Goal: Transaction & Acquisition: Purchase product/service

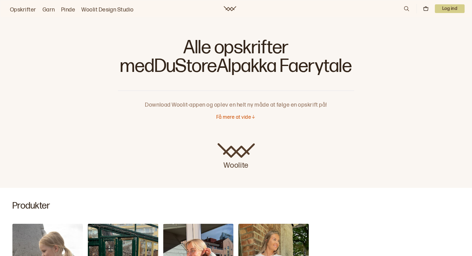
click at [451, 7] on font "Log ind" at bounding box center [449, 8] width 15 height 5
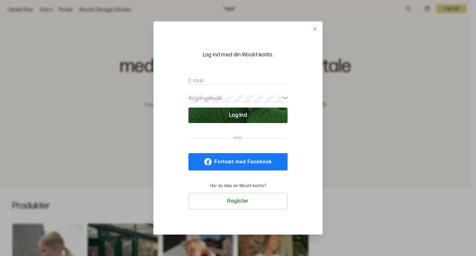
click at [197, 76] on form "E-mail Adgangskode Log ind" at bounding box center [238, 97] width 99 height 52
click at [194, 81] on font "E-mail" at bounding box center [197, 81] width 16 height 7
click at [194, 81] on input "E-mail" at bounding box center [238, 81] width 99 height 8
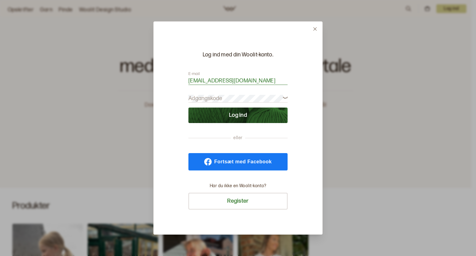
type input "grethe-kokholm@live.dk"
click at [202, 97] on font "Adgangskode" at bounding box center [206, 98] width 34 height 7
click at [189, 108] on button "Log ind" at bounding box center [238, 116] width 99 height 16
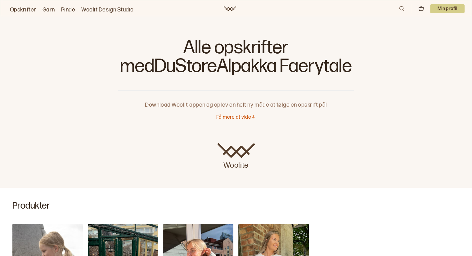
click at [444, 8] on p "Min profil" at bounding box center [447, 8] width 35 height 9
click at [423, 24] on font "Profil" at bounding box center [425, 25] width 11 height 6
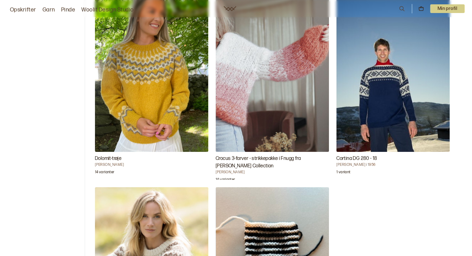
scroll to position [1306, 0]
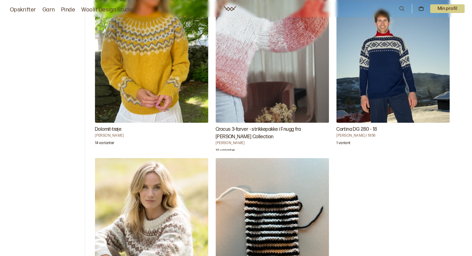
click at [129, 111] on img "Dolomit-trøje" at bounding box center [151, 38] width 113 height 170
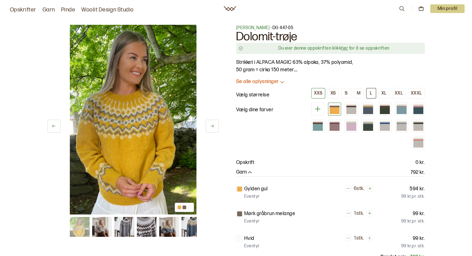
click at [372, 92] on font "L" at bounding box center [371, 93] width 2 height 5
click at [329, 47] on font "Du ejer denne opskrift klik" at bounding box center [309, 48] width 53 height 5
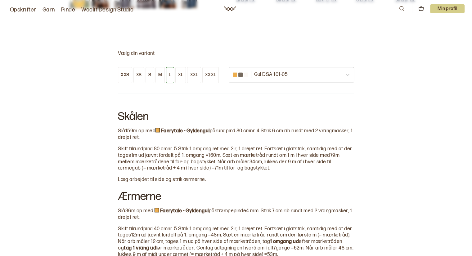
scroll to position [384, 0]
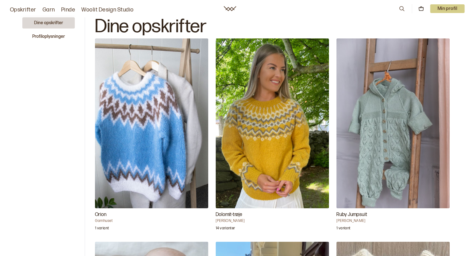
click at [278, 131] on img "Dolomit-trøje" at bounding box center [272, 123] width 113 height 170
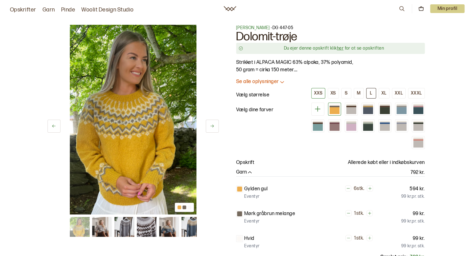
click at [372, 91] on font "L" at bounding box center [371, 93] width 2 height 5
click at [359, 93] on font "M" at bounding box center [358, 93] width 4 height 5
click at [372, 92] on font "L" at bounding box center [371, 93] width 2 height 5
click at [385, 92] on font "XL" at bounding box center [383, 93] width 5 height 5
click at [399, 92] on font "XXL" at bounding box center [398, 93] width 8 height 5
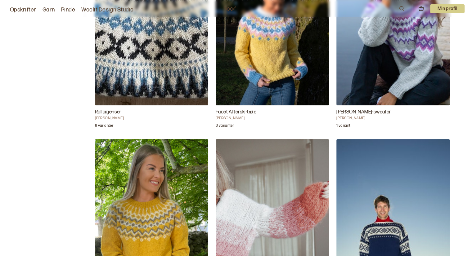
scroll to position [1186, 0]
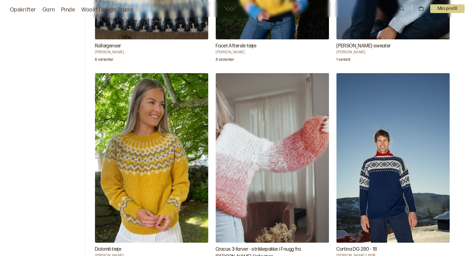
click at [153, 148] on img "Dolomit-trøje" at bounding box center [151, 158] width 113 height 170
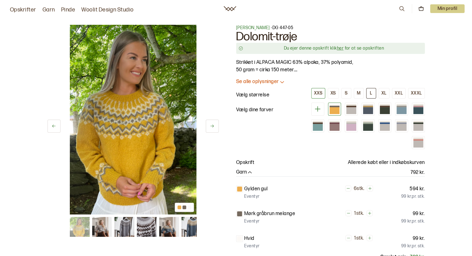
click at [371, 93] on font "L" at bounding box center [371, 93] width 2 height 5
click at [340, 48] on font "her" at bounding box center [339, 48] width 7 height 5
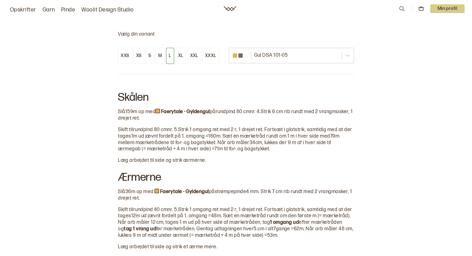
scroll to position [384, 0]
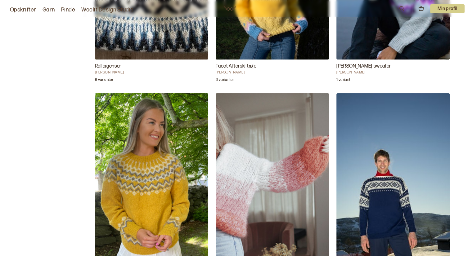
scroll to position [1215, 0]
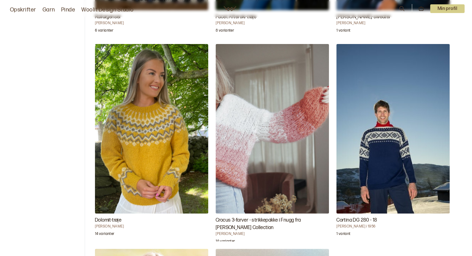
click at [149, 132] on img "Dolomit-trøje" at bounding box center [151, 129] width 113 height 170
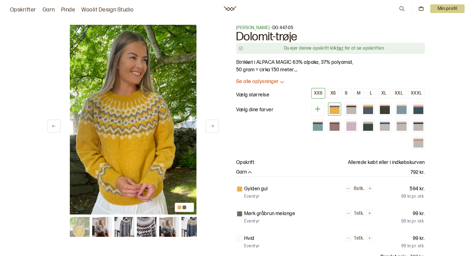
click at [281, 81] on icon at bounding box center [282, 82] width 6 height 6
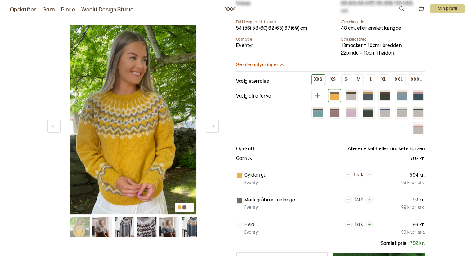
scroll to position [211, 0]
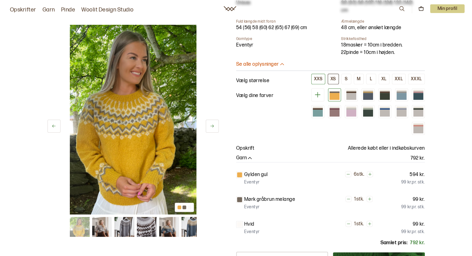
click at [334, 76] on font "XS" at bounding box center [333, 78] width 6 height 5
click at [350, 74] on button "S" at bounding box center [346, 79] width 10 height 11
click at [362, 74] on button "M" at bounding box center [358, 79] width 10 height 11
click at [417, 76] on font "XXXL" at bounding box center [416, 78] width 11 height 5
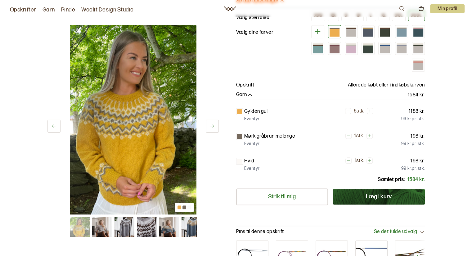
scroll to position [285, 0]
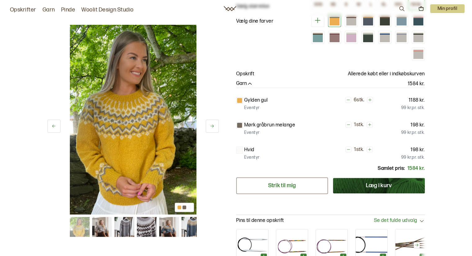
click at [276, 181] on link "Strik til mig" at bounding box center [282, 185] width 92 height 17
click at [212, 125] on icon at bounding box center [212, 126] width 5 height 5
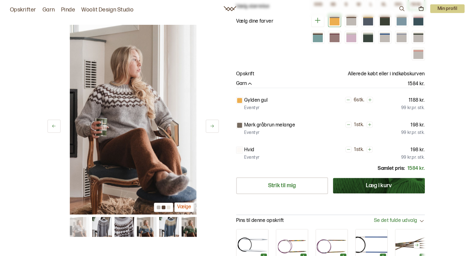
click at [212, 125] on icon at bounding box center [212, 126] width 5 height 5
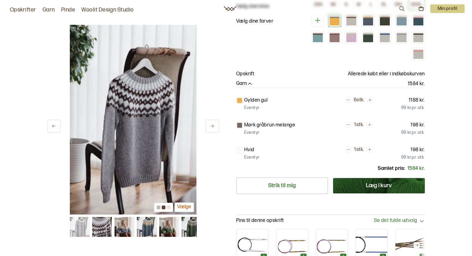
click at [212, 125] on icon at bounding box center [212, 126] width 5 height 5
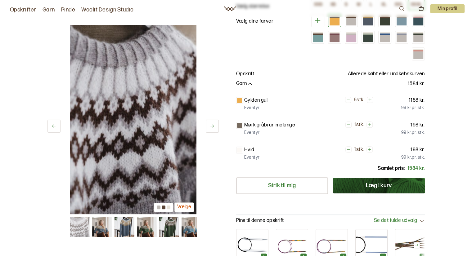
click at [212, 125] on icon at bounding box center [212, 126] width 5 height 5
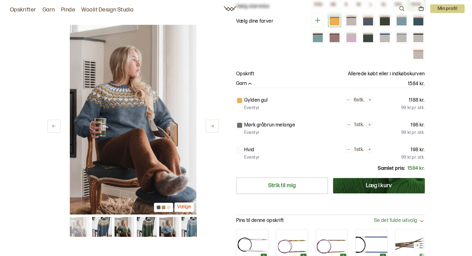
click at [212, 125] on icon at bounding box center [212, 126] width 5 height 5
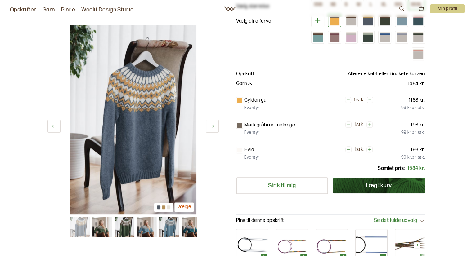
click at [212, 125] on icon at bounding box center [212, 126] width 5 height 5
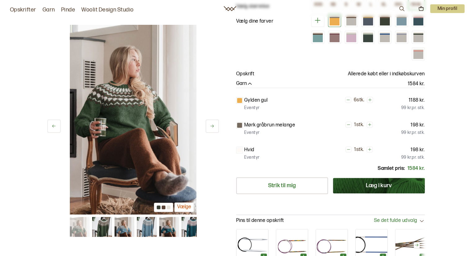
click at [212, 125] on icon at bounding box center [212, 126] width 5 height 5
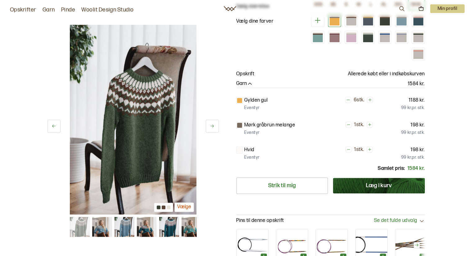
click at [212, 125] on icon at bounding box center [212, 126] width 5 height 5
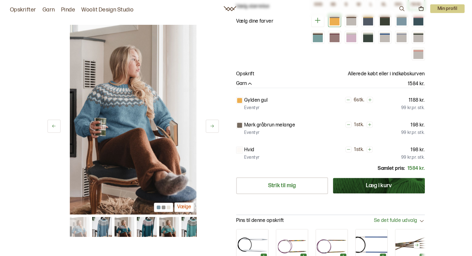
click at [212, 125] on icon at bounding box center [212, 126] width 5 height 5
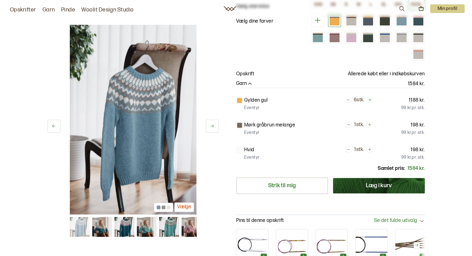
click at [212, 125] on icon at bounding box center [212, 126] width 5 height 5
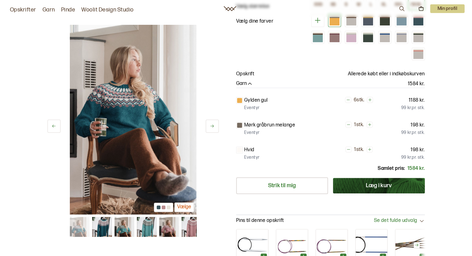
click at [212, 125] on icon at bounding box center [212, 126] width 5 height 5
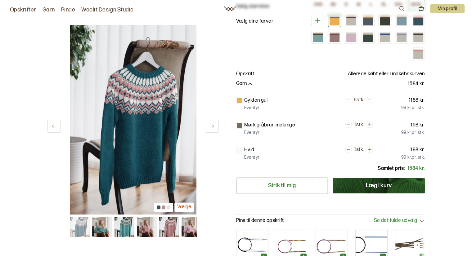
click at [212, 125] on icon at bounding box center [212, 126] width 5 height 5
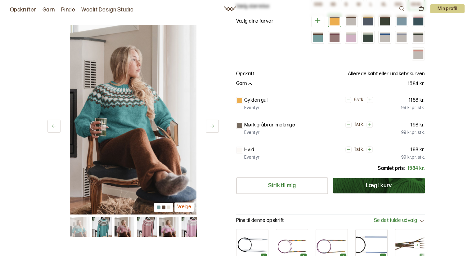
click at [212, 125] on icon at bounding box center [212, 126] width 5 height 5
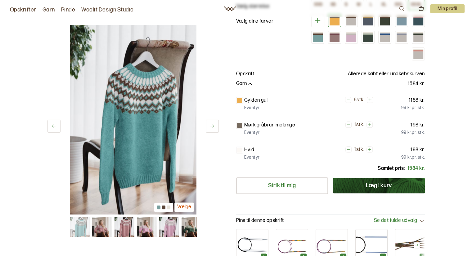
click at [212, 125] on icon at bounding box center [212, 126] width 5 height 5
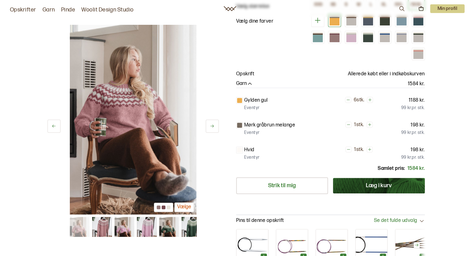
click at [212, 125] on icon at bounding box center [212, 126] width 5 height 5
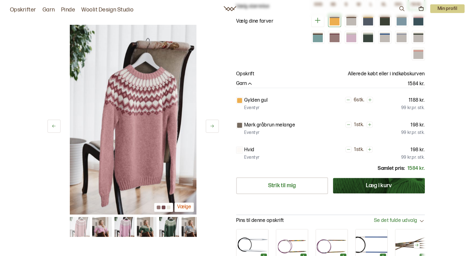
click at [212, 125] on icon at bounding box center [212, 126] width 5 height 5
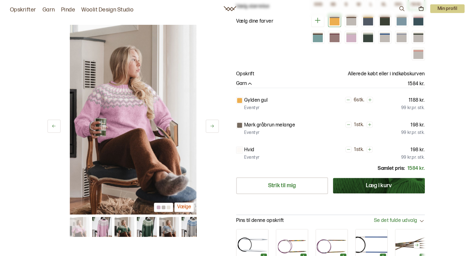
click at [212, 125] on icon at bounding box center [212, 126] width 5 height 5
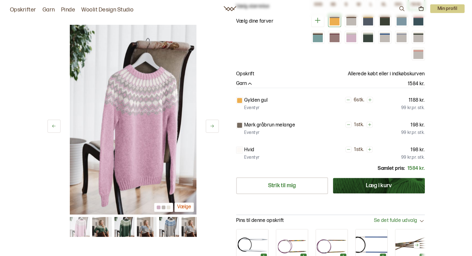
click at [212, 125] on icon at bounding box center [212, 126] width 5 height 5
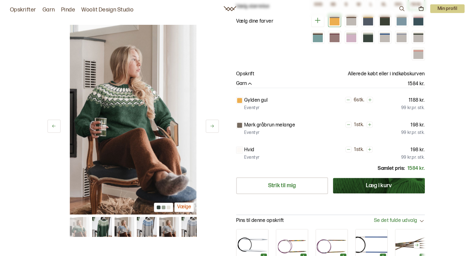
click at [212, 125] on icon at bounding box center [212, 126] width 5 height 5
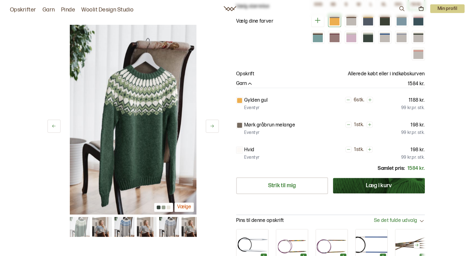
click at [212, 125] on icon at bounding box center [212, 126] width 5 height 5
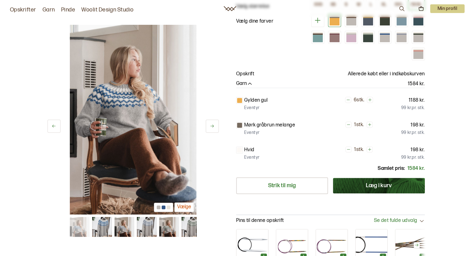
click at [212, 125] on icon at bounding box center [212, 126] width 5 height 5
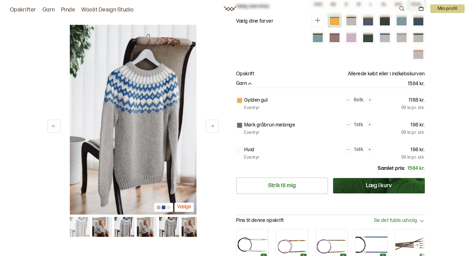
click at [212, 125] on icon at bounding box center [212, 126] width 5 height 5
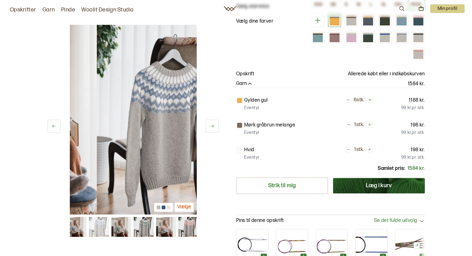
click at [212, 125] on icon at bounding box center [212, 126] width 5 height 5
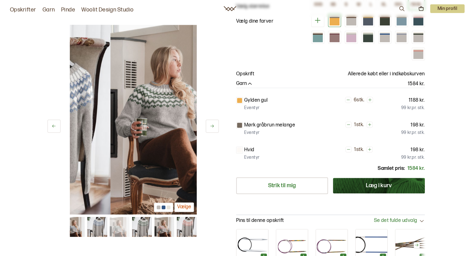
click at [212, 125] on icon at bounding box center [212, 126] width 5 height 5
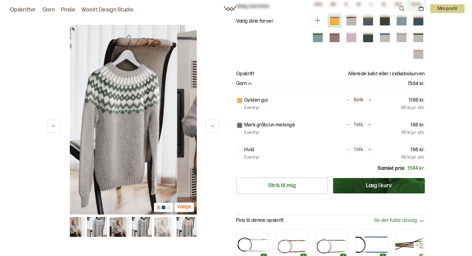
click at [212, 125] on icon at bounding box center [212, 126] width 5 height 5
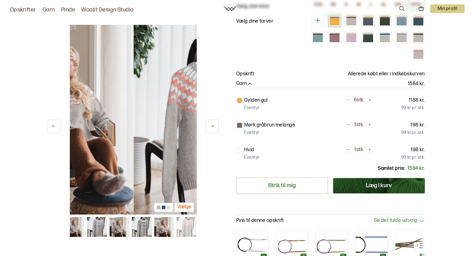
click at [212, 125] on icon at bounding box center [212, 126] width 5 height 5
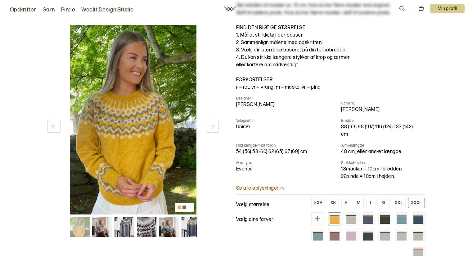
scroll to position [66, 0]
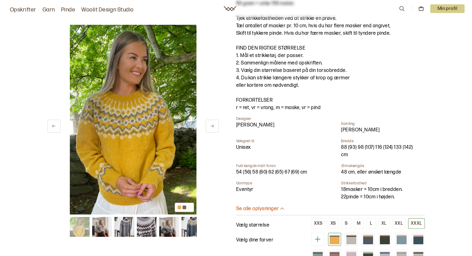
click at [335, 237] on div at bounding box center [334, 240] width 10 height 7
click at [370, 218] on button "L" at bounding box center [371, 223] width 10 height 11
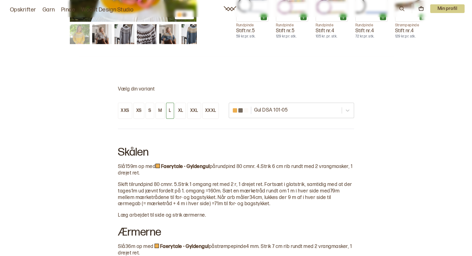
scroll to position [537, 0]
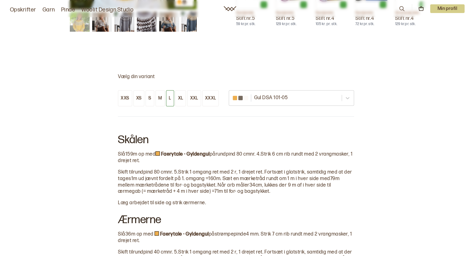
click at [169, 96] on font "L" at bounding box center [170, 98] width 2 height 5
click at [125, 90] on button "XXS" at bounding box center [125, 98] width 14 height 16
click at [141, 90] on button "XS" at bounding box center [138, 98] width 11 height 16
click at [207, 96] on font "XXXL" at bounding box center [210, 98] width 11 height 5
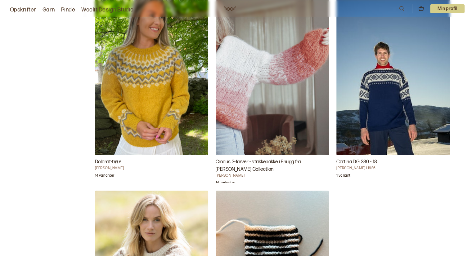
scroll to position [1278, 0]
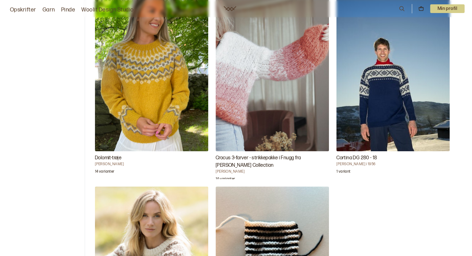
click at [115, 158] on font "Dolomit-trøje" at bounding box center [108, 158] width 26 height 6
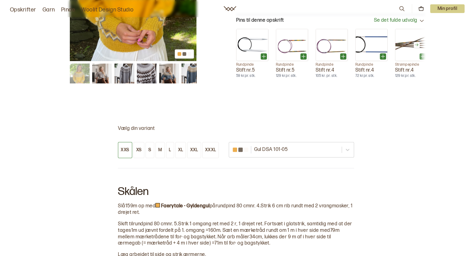
scroll to position [347, 0]
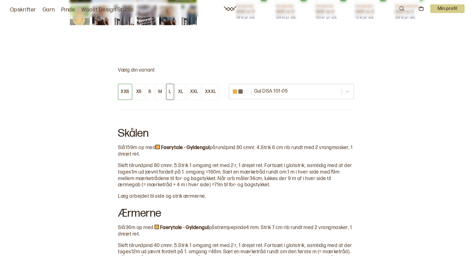
click at [170, 91] on font "L" at bounding box center [170, 91] width 2 height 5
click at [347, 90] on icon at bounding box center [347, 91] width 6 height 6
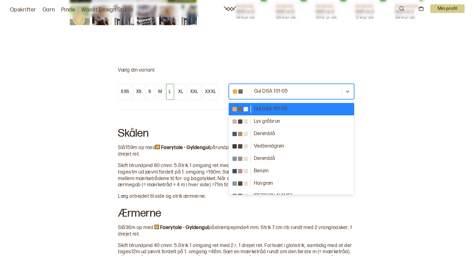
scroll to position [347, 0]
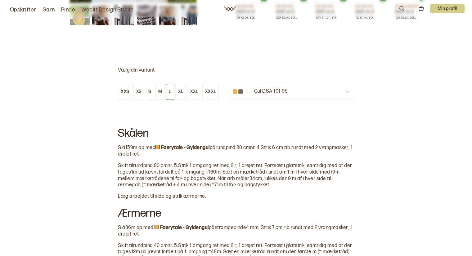
click at [124, 90] on font "XXS" at bounding box center [125, 91] width 8 height 5
click at [137, 92] on font "XS" at bounding box center [139, 91] width 6 height 5
click at [150, 89] on font "S" at bounding box center [149, 91] width 3 height 5
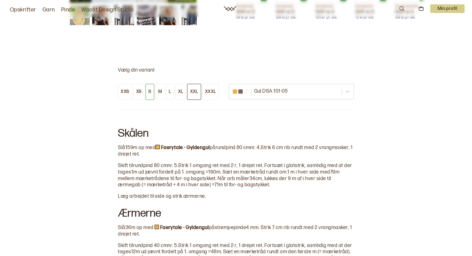
click at [194, 89] on font "XXL" at bounding box center [194, 91] width 8 height 5
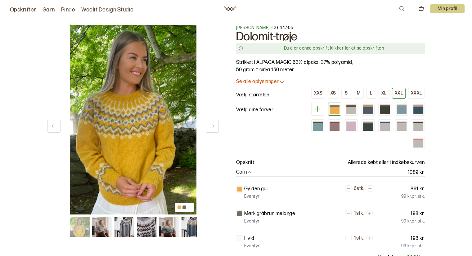
click at [340, 47] on font "her" at bounding box center [339, 48] width 7 height 5
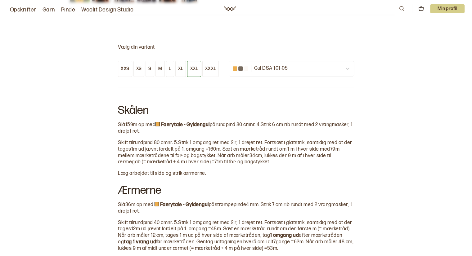
scroll to position [384, 0]
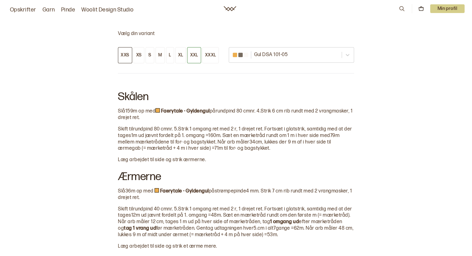
click at [126, 52] on font "XXS" at bounding box center [125, 54] width 8 height 5
click at [139, 52] on font "XS" at bounding box center [139, 54] width 6 height 5
click at [149, 52] on font "S" at bounding box center [149, 54] width 3 height 5
click at [159, 52] on font "M" at bounding box center [160, 54] width 4 height 5
click at [172, 51] on button "L" at bounding box center [170, 55] width 8 height 16
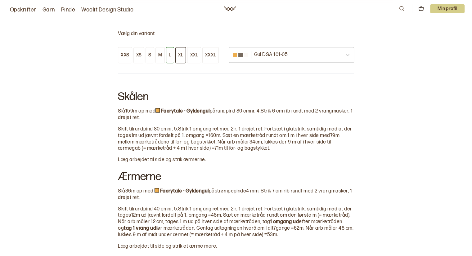
click at [180, 51] on button "XL" at bounding box center [180, 55] width 11 height 16
click at [189, 51] on button "XXL" at bounding box center [194, 55] width 14 height 16
click at [210, 50] on button "XXXL" at bounding box center [210, 55] width 17 height 16
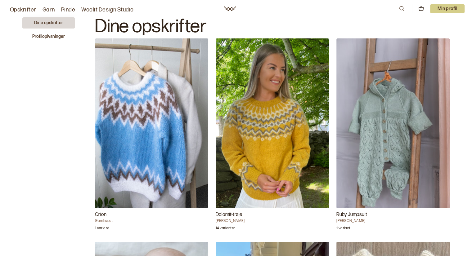
drag, startPoint x: 24, startPoint y: 9, endPoint x: 76, endPoint y: 103, distance: 108.1
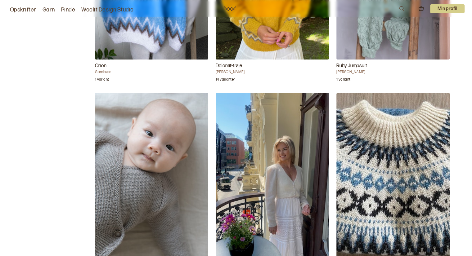
scroll to position [165, 0]
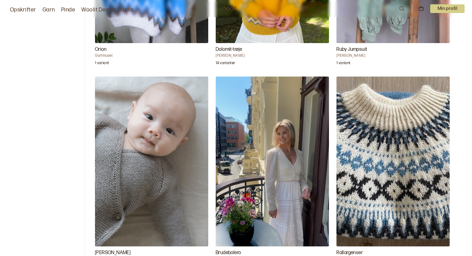
click at [272, 160] on img "Brudebolero" at bounding box center [272, 162] width 113 height 170
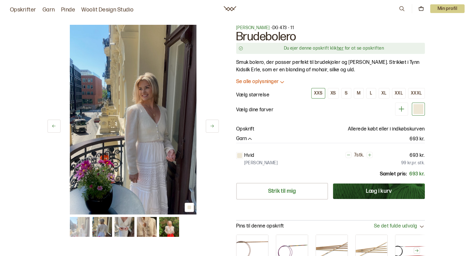
click at [341, 47] on font "her" at bounding box center [339, 48] width 7 height 5
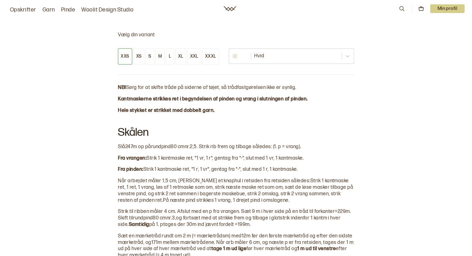
scroll to position [301, 0]
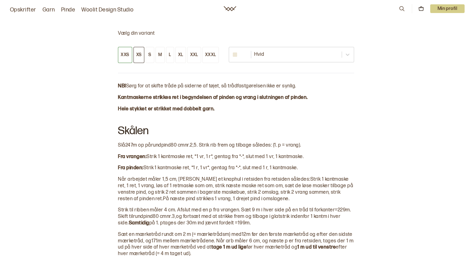
click at [138, 53] on font "XS" at bounding box center [139, 54] width 6 height 5
click at [209, 53] on font "XXXL" at bounding box center [210, 54] width 11 height 5
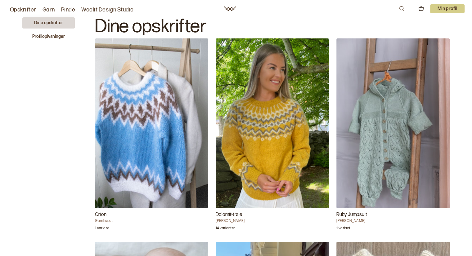
click at [367, 140] on img "Ruby Jumpsuit" at bounding box center [392, 123] width 113 height 170
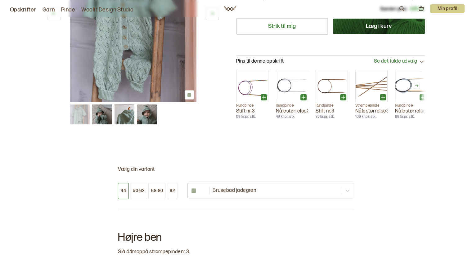
scroll to position [219, 0]
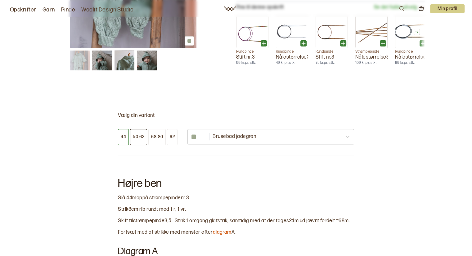
click at [136, 135] on font "50-62" at bounding box center [138, 136] width 11 height 5
click at [157, 133] on button "68-80" at bounding box center [156, 137] width 17 height 16
click at [173, 136] on font "92" at bounding box center [172, 136] width 5 height 5
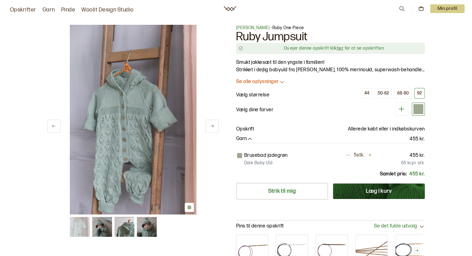
click at [342, 48] on font "her" at bounding box center [339, 48] width 7 height 5
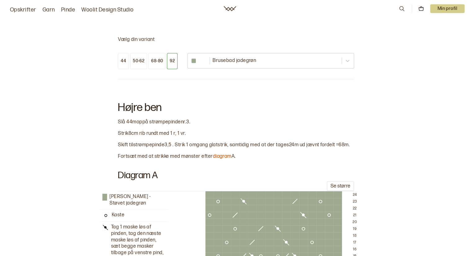
scroll to position [301, 0]
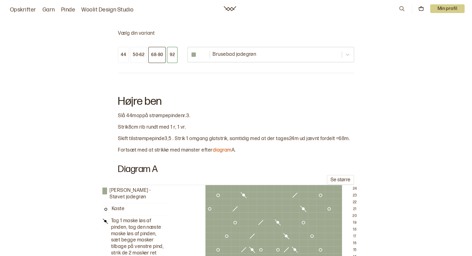
click at [157, 52] on font "68-80" at bounding box center [157, 54] width 12 height 5
click at [134, 52] on font "50-62" at bounding box center [138, 54] width 11 height 5
click at [120, 52] on button "44" at bounding box center [123, 55] width 11 height 16
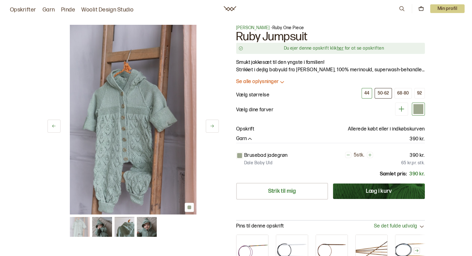
click at [380, 93] on font "50-62" at bounding box center [382, 93] width 11 height 5
click at [399, 92] on font "68-80" at bounding box center [403, 93] width 12 height 5
click at [418, 92] on font "92" at bounding box center [419, 93] width 5 height 5
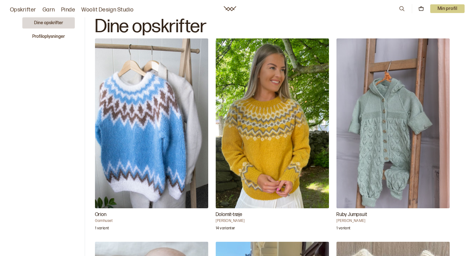
click at [247, 116] on img "Dolomit-trøje" at bounding box center [272, 123] width 113 height 170
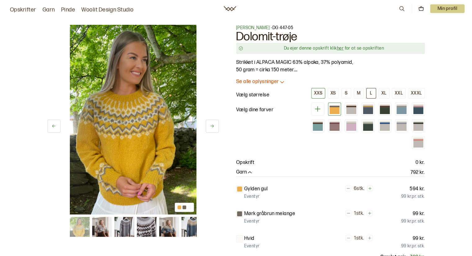
click at [371, 96] on font "L" at bounding box center [371, 93] width 2 height 5
click at [360, 92] on font "M" at bounding box center [358, 93] width 4 height 5
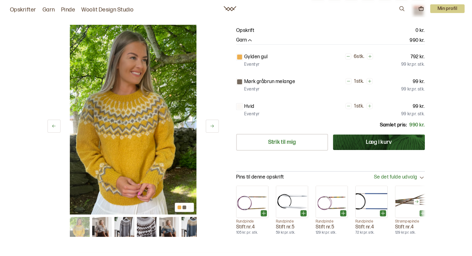
scroll to position [120, 0]
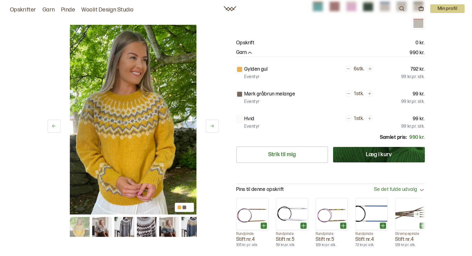
click at [347, 67] on icon at bounding box center [348, 69] width 4 height 4
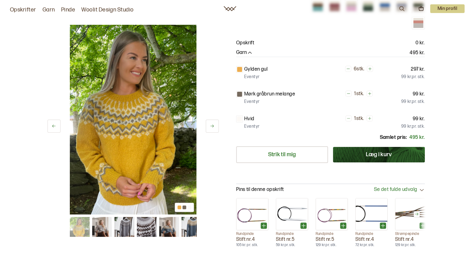
click at [347, 67] on icon at bounding box center [348, 69] width 4 height 4
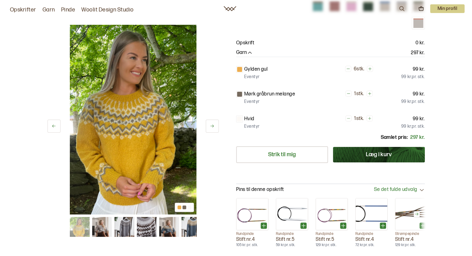
click at [347, 67] on icon at bounding box center [348, 69] width 4 height 4
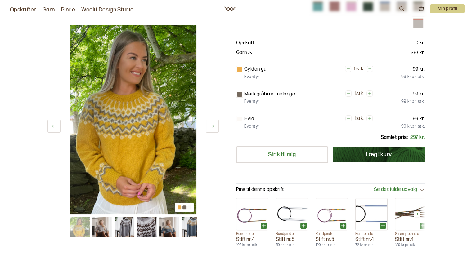
click at [347, 67] on icon at bounding box center [348, 69] width 4 height 4
click at [349, 116] on icon at bounding box center [348, 118] width 4 height 4
click at [349, 91] on icon at bounding box center [348, 93] width 4 height 4
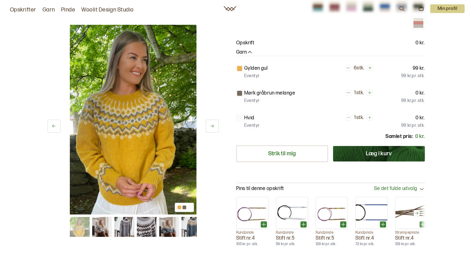
click at [348, 66] on icon at bounding box center [348, 68] width 4 height 4
click at [346, 66] on icon at bounding box center [348, 68] width 4 height 4
click at [348, 67] on icon at bounding box center [348, 68] width 4 height 4
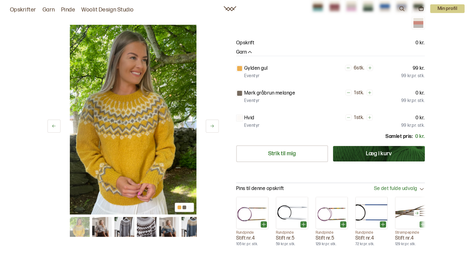
click at [348, 67] on icon at bounding box center [348, 68] width 4 height 4
click at [374, 152] on font "Læg i kurv" at bounding box center [378, 153] width 26 height 7
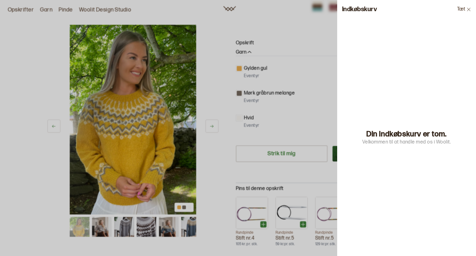
click at [471, 9] on icon at bounding box center [469, 9] width 5 height 5
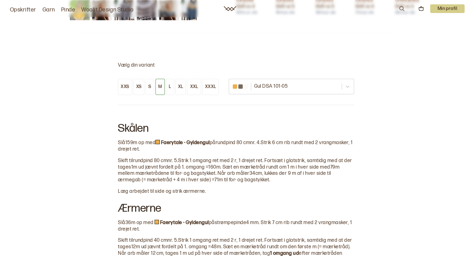
scroll to position [360, 0]
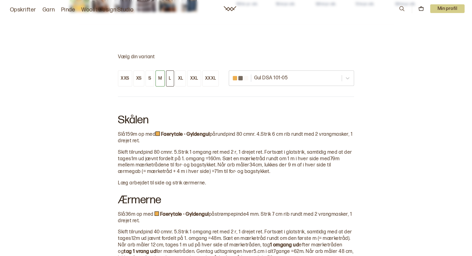
click at [169, 76] on font "L" at bounding box center [170, 78] width 2 height 5
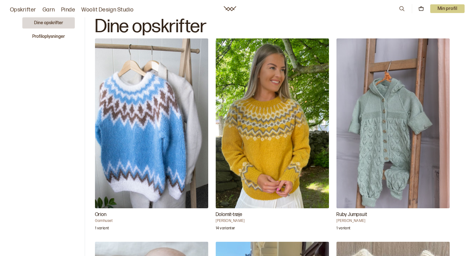
click at [19, 9] on font "Opskrifter" at bounding box center [23, 10] width 26 height 7
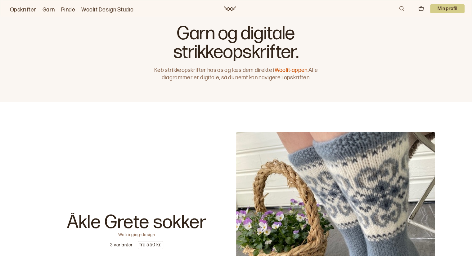
click at [108, 8] on font "Woolit Design Studio" at bounding box center [107, 10] width 52 height 7
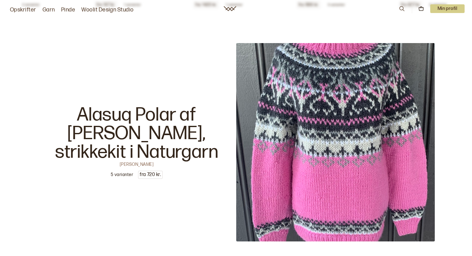
scroll to position [10396, 0]
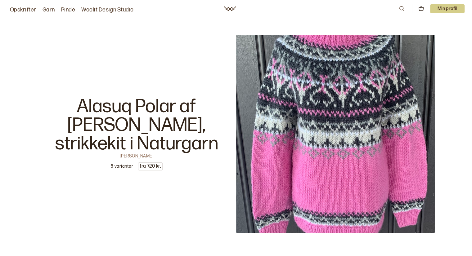
click at [401, 7] on icon at bounding box center [401, 8] width 5 height 5
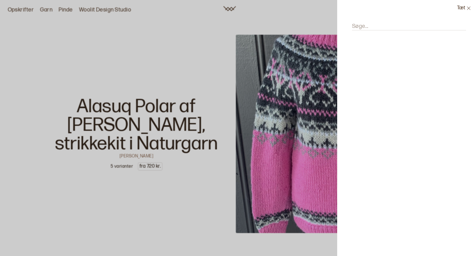
click at [466, 8] on button "Tæt" at bounding box center [464, 8] width 24 height 16
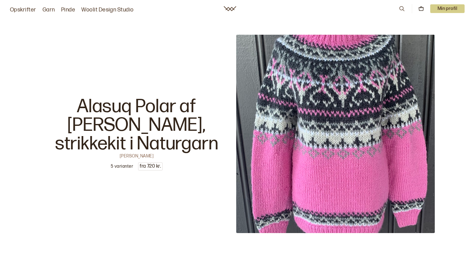
click at [443, 7] on font "Min profil" at bounding box center [447, 8] width 20 height 5
click at [428, 21] on div "Profil" at bounding box center [439, 25] width 49 height 12
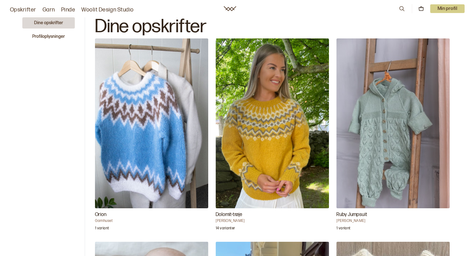
click at [400, 7] on icon at bounding box center [401, 8] width 7 height 7
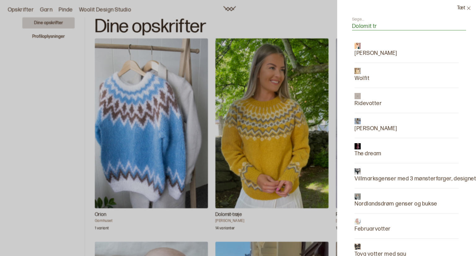
type input "Dolomit trø"
